Goal: Information Seeking & Learning: Find specific page/section

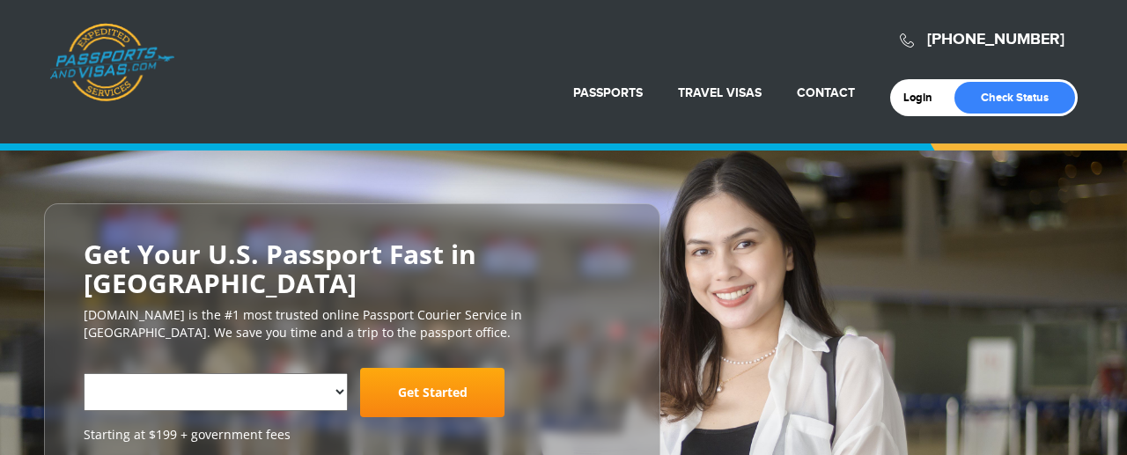
select select "**********"
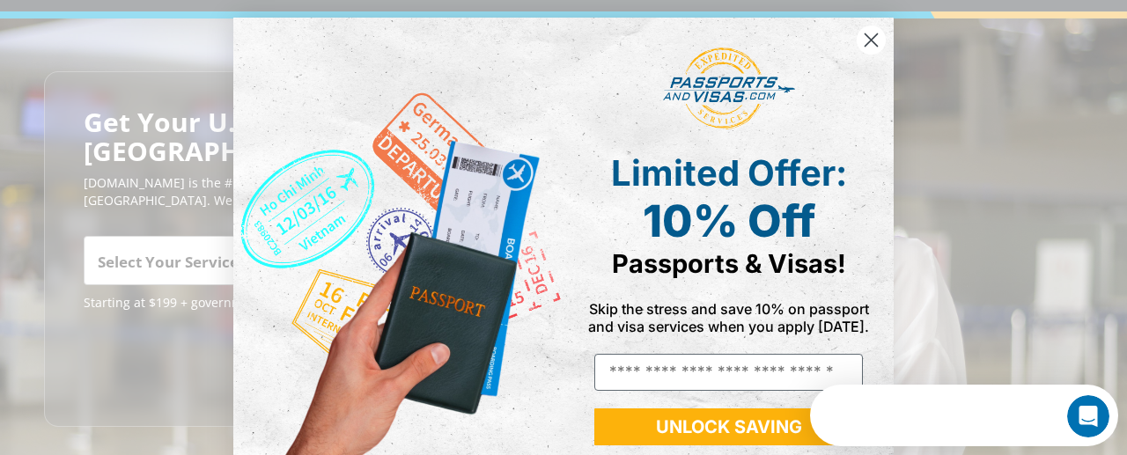
click at [872, 36] on circle "Close dialog" at bounding box center [871, 40] width 29 height 29
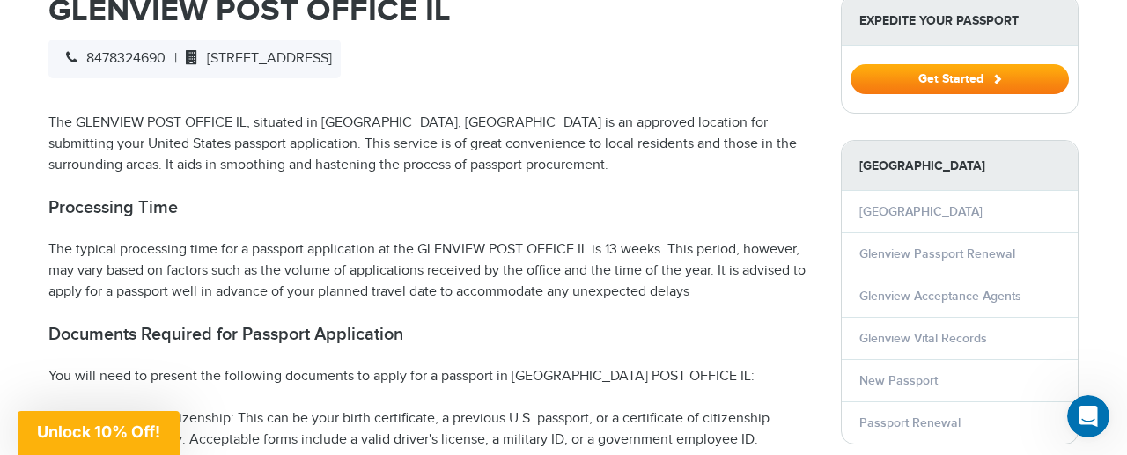
scroll to position [636, 0]
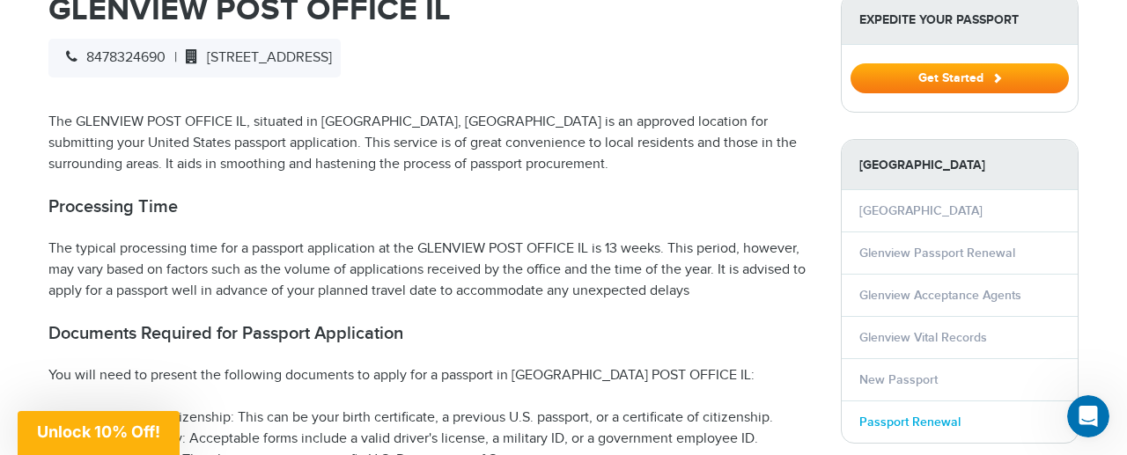
click at [922, 415] on link "Passport Renewal" at bounding box center [909, 422] width 101 height 15
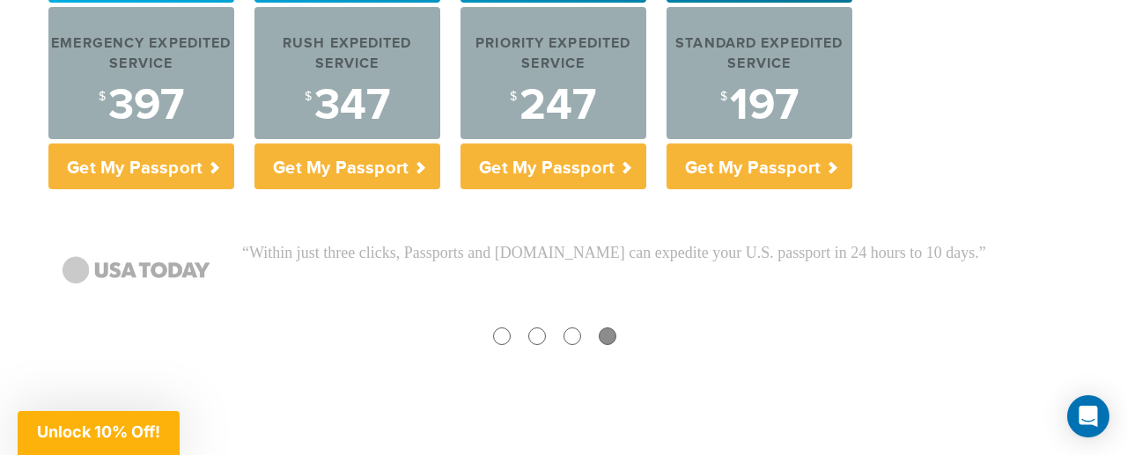
scroll to position [863, 0]
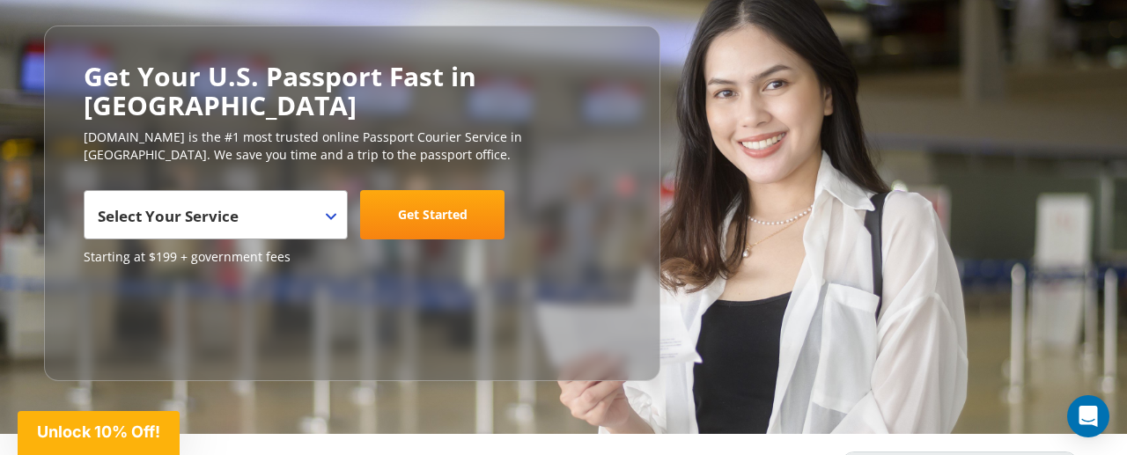
scroll to position [153, 0]
